Goal: Book appointment/travel/reservation

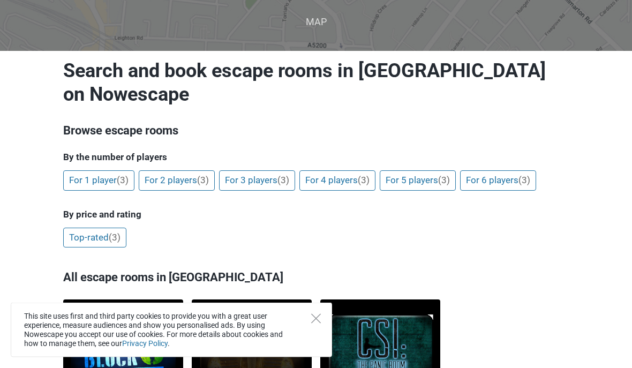
scroll to position [72, 0]
click at [347, 177] on link "For 4 players (3)" at bounding box center [337, 180] width 76 height 20
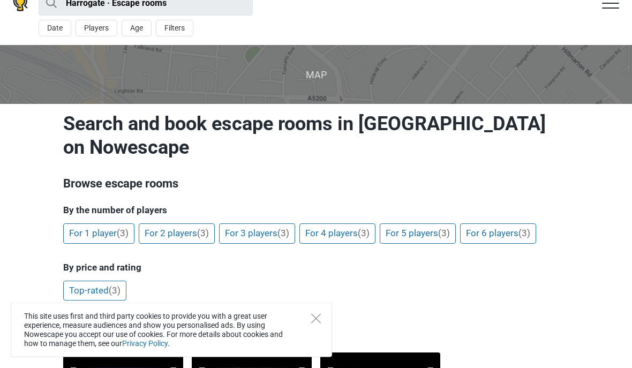
scroll to position [0, 0]
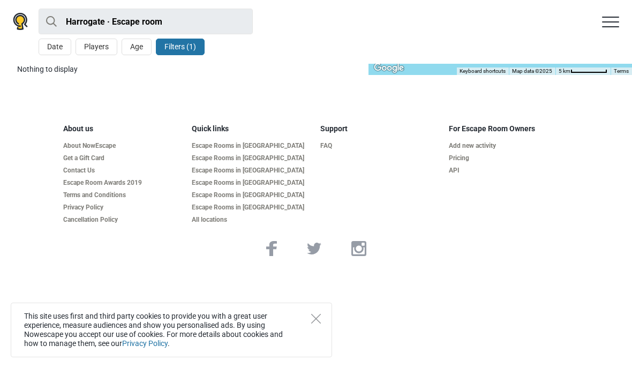
click at [140, 48] on button "Age" at bounding box center [137, 47] width 30 height 17
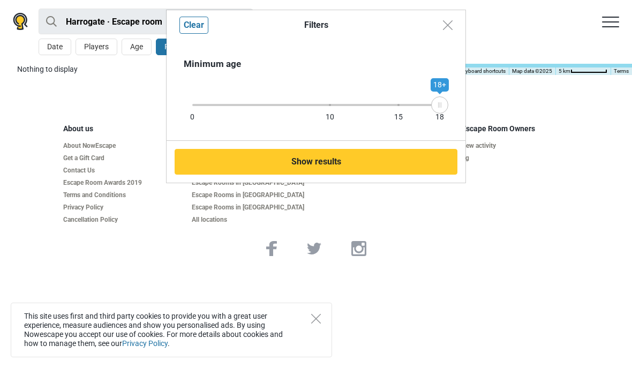
click at [443, 101] on div "18+" at bounding box center [439, 104] width 17 height 17
click at [348, 160] on button "Show results" at bounding box center [316, 162] width 283 height 26
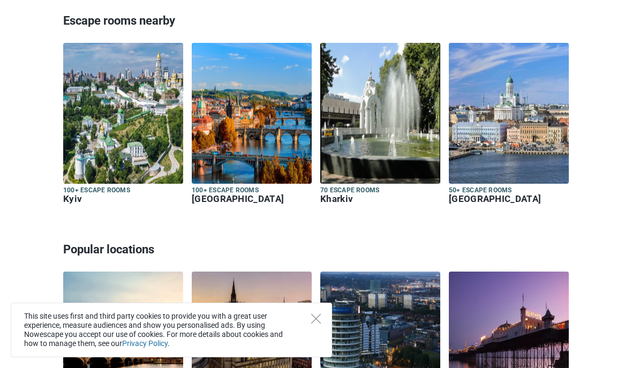
scroll to position [836, 0]
